Goal: Task Accomplishment & Management: Use online tool/utility

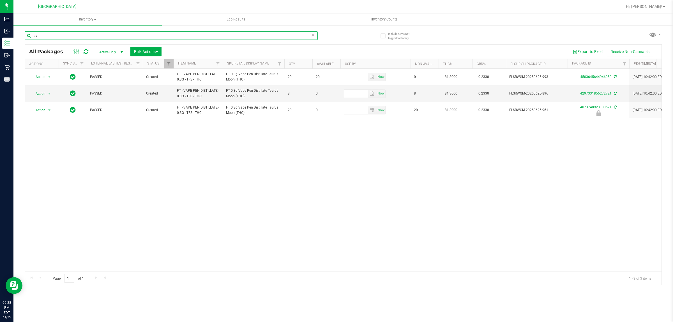
click at [72, 35] on input "trs" at bounding box center [171, 35] width 293 height 8
click at [72, 36] on input "trs" at bounding box center [171, 35] width 293 height 8
type input "5757465795026790"
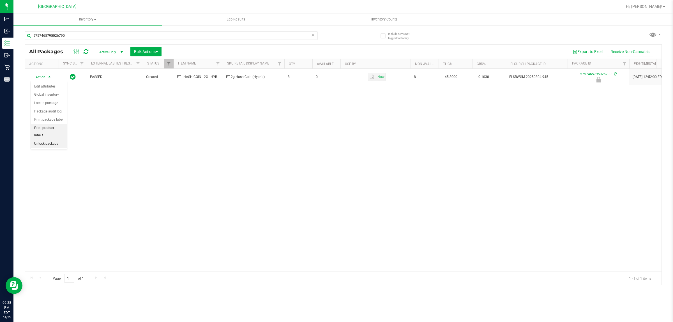
click at [45, 133] on ul "Edit attributes Global inventory Locate package Package audit log Print package…" at bounding box center [49, 115] width 36 height 66
click at [45, 140] on li "Unlock package" at bounding box center [49, 144] width 36 height 8
click at [656, 6] on span "Hi, [PERSON_NAME]!" at bounding box center [644, 6] width 36 height 4
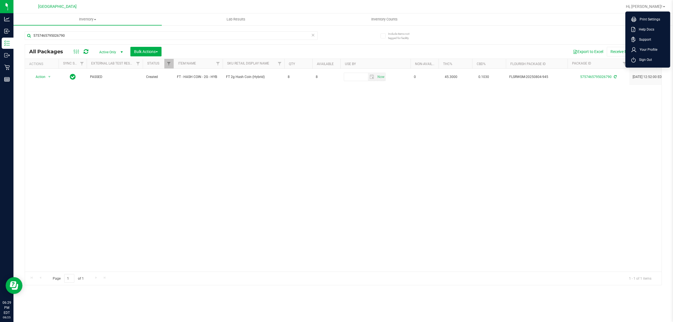
drag, startPoint x: 651, startPoint y: 65, endPoint x: 645, endPoint y: 58, distance: 9.0
click at [650, 65] on ul "Print Settings Help Docs Support Your Profile Sign Out" at bounding box center [647, 39] width 45 height 56
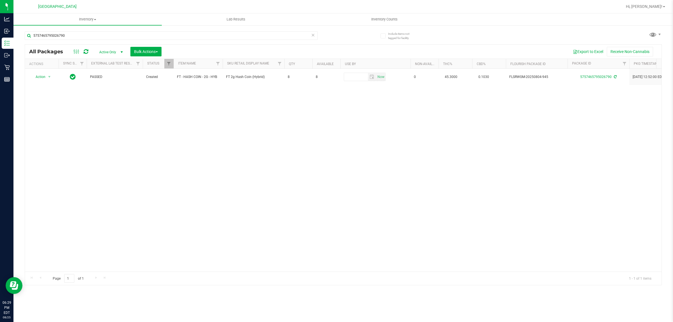
click at [658, 2] on div "Hi, [PERSON_NAME]! Print Settings Help Docs Support Your Profile Sign Out" at bounding box center [645, 7] width 44 height 10
click at [654, 8] on span "Hi, [PERSON_NAME]!" at bounding box center [644, 6] width 36 height 4
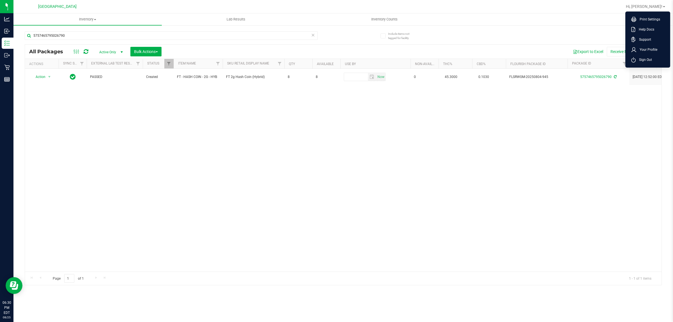
click at [654, 58] on li "Sign Out" at bounding box center [647, 60] width 42 height 10
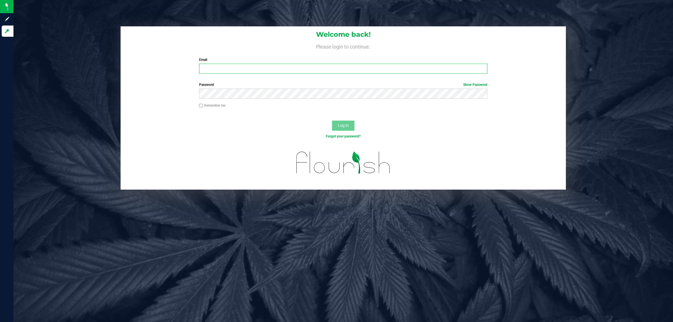
click at [222, 68] on input "Email" at bounding box center [343, 69] width 288 height 10
type input "[EMAIL_ADDRESS][DOMAIN_NAME]"
click at [332, 121] on button "Log In" at bounding box center [343, 126] width 22 height 10
